Goal: Task Accomplishment & Management: Use online tool/utility

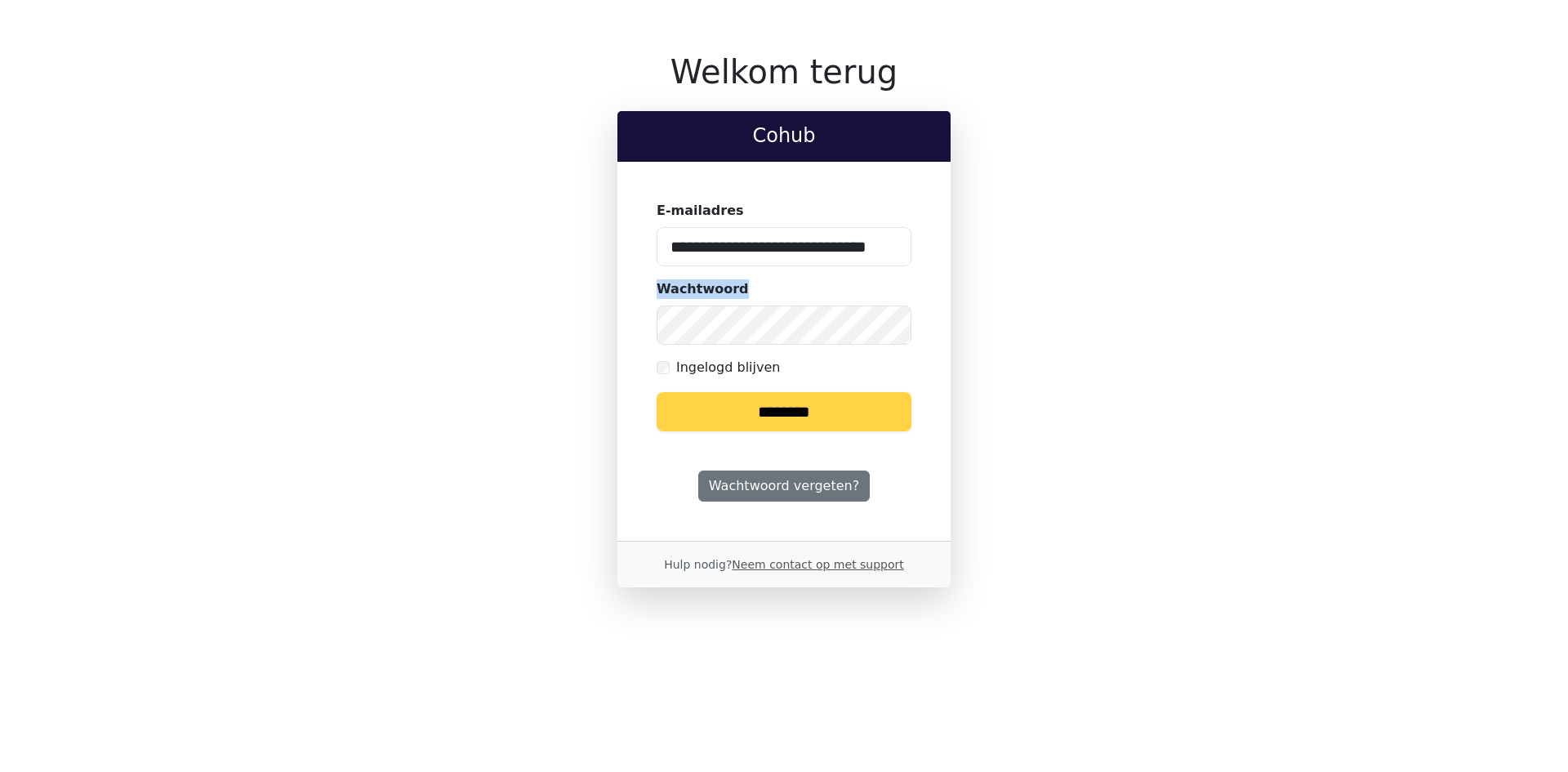
click at [793, 409] on input "********" at bounding box center [784, 411] width 255 height 39
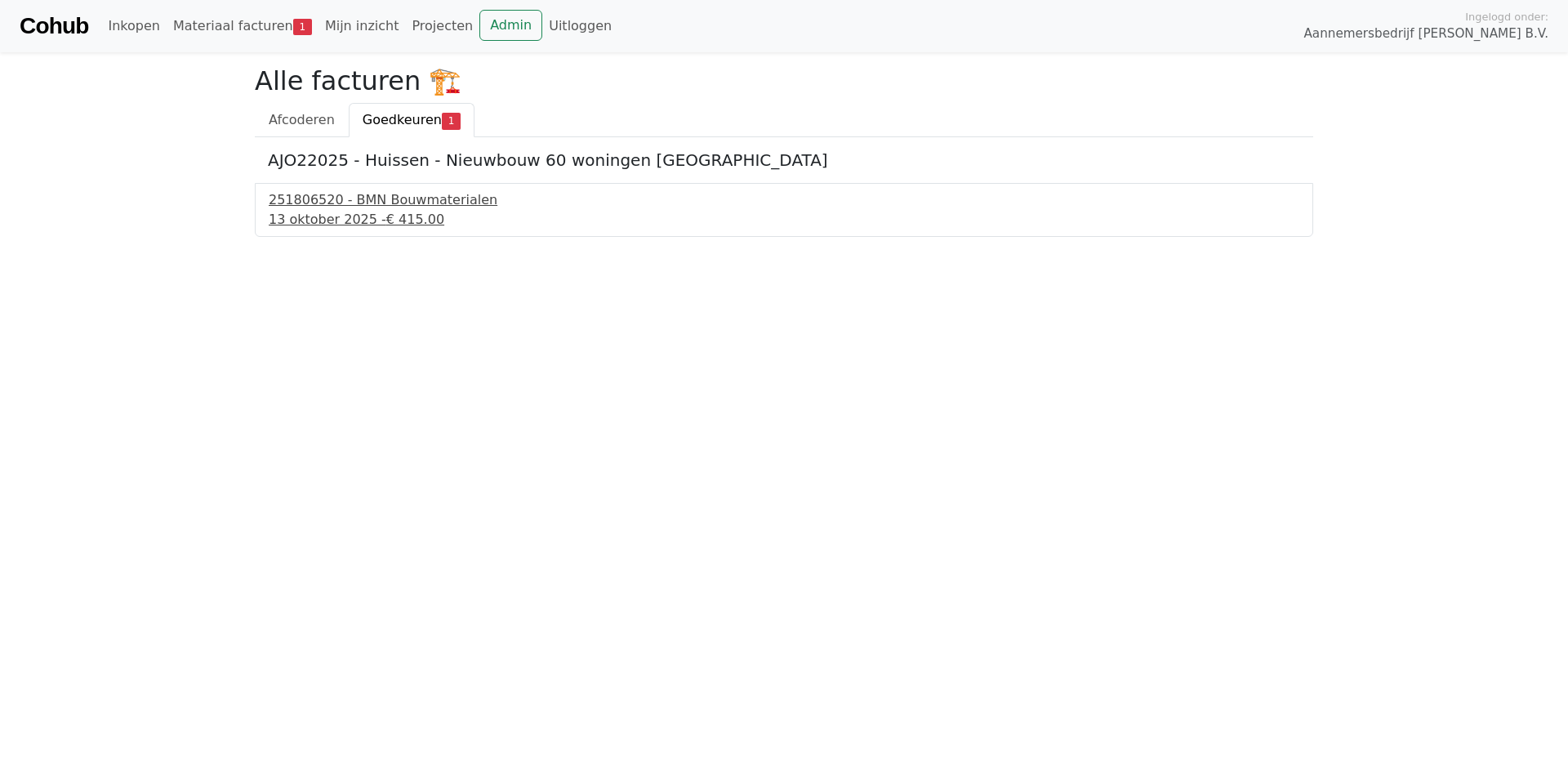
click at [385, 202] on div "251806520 - BMN Bouwmaterialen" at bounding box center [784, 200] width 1030 height 20
click at [387, 202] on div "251806520 - BMN Bouwmaterialen" at bounding box center [784, 200] width 1030 height 20
